Goal: Information Seeking & Learning: Learn about a topic

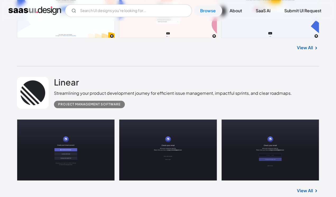
scroll to position [282, 0]
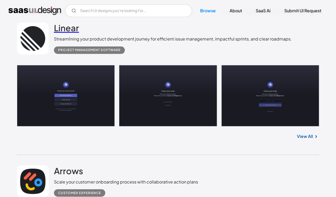
click at [64, 30] on h2 "Linear" at bounding box center [66, 27] width 25 height 11
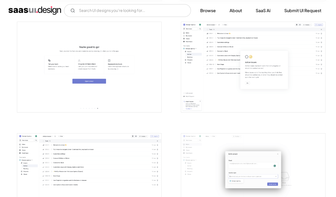
scroll to position [599, 0]
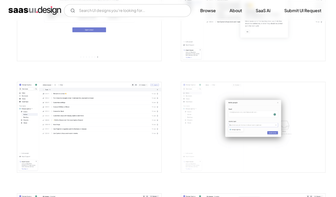
click at [102, 108] on img "open lightbox" at bounding box center [89, 127] width 144 height 90
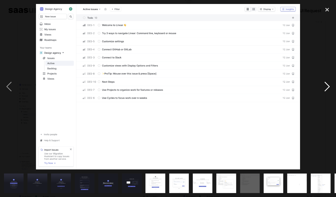
click at [334, 50] on div "next image" at bounding box center [327, 86] width 18 height 165
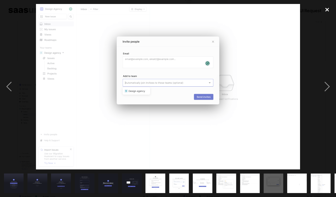
click at [327, 10] on div "close lightbox" at bounding box center [327, 10] width 18 height 12
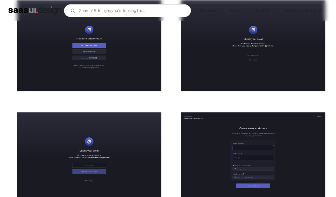
scroll to position [0, 0]
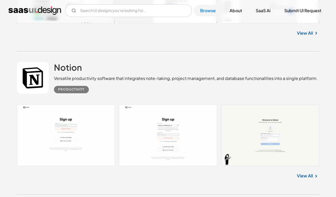
scroll to position [4206, 0]
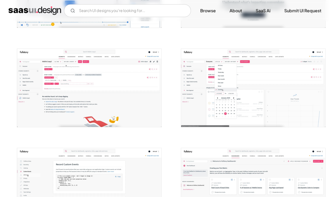
scroll to position [174, 0]
click at [117, 77] on img "open lightbox" at bounding box center [89, 88] width 144 height 78
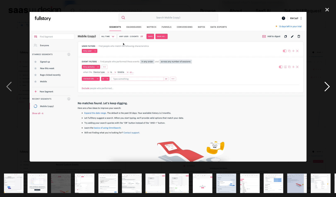
click at [325, 87] on div "next image" at bounding box center [327, 86] width 18 height 165
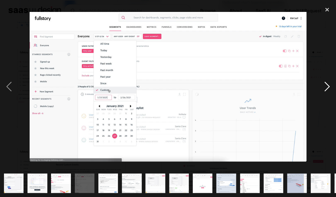
click at [325, 87] on div "next image" at bounding box center [327, 86] width 18 height 165
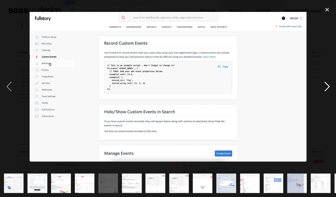
click at [325, 87] on div "next image" at bounding box center [327, 86] width 18 height 165
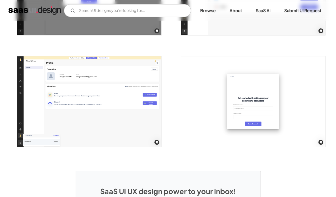
scroll to position [1310, 0]
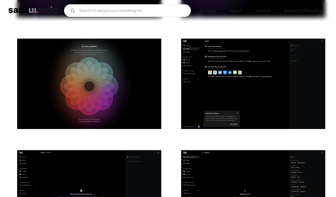
scroll to position [600, 0]
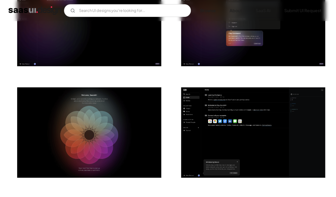
click at [232, 131] on img "open lightbox" at bounding box center [253, 132] width 144 height 90
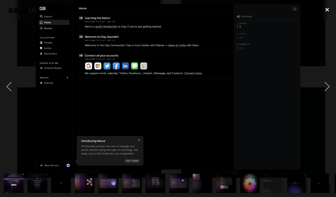
click at [323, 10] on div "close lightbox" at bounding box center [327, 10] width 18 height 12
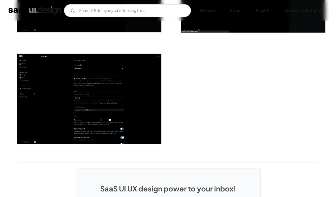
scroll to position [1439, 0]
